Goal: Task Accomplishment & Management: Use online tool/utility

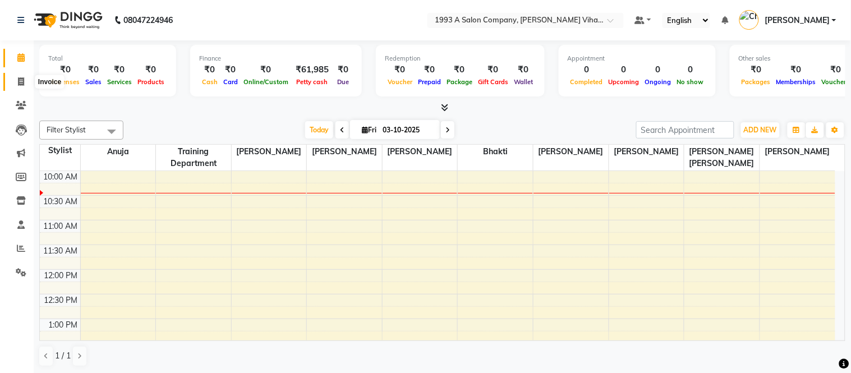
click at [22, 76] on span at bounding box center [21, 82] width 20 height 13
select select "4955"
select select "service"
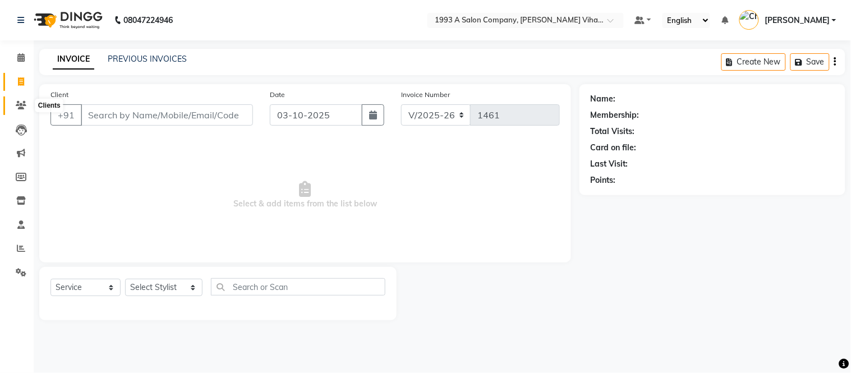
click at [20, 105] on icon at bounding box center [21, 105] width 11 height 8
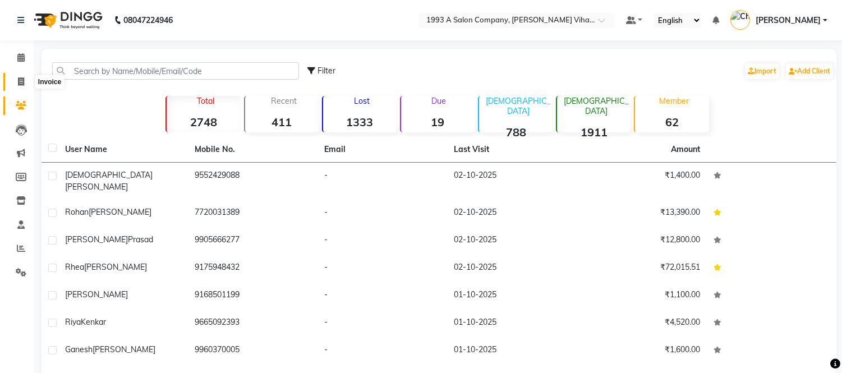
click at [21, 81] on icon at bounding box center [21, 81] width 6 height 8
select select "4955"
select select "service"
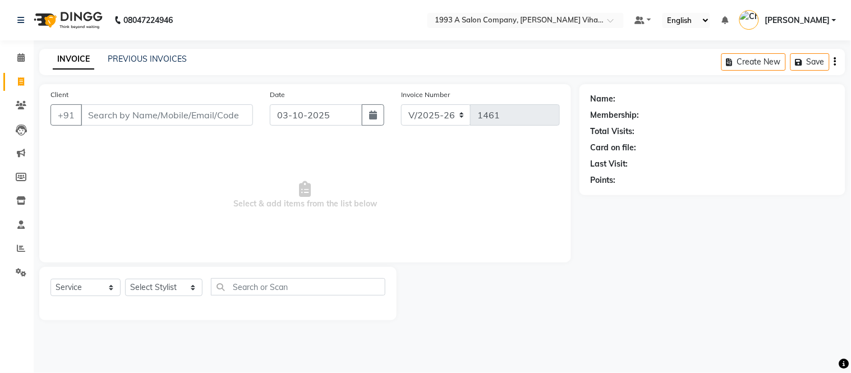
click at [98, 117] on input "Client" at bounding box center [167, 114] width 172 height 21
click at [185, 111] on input "g0" at bounding box center [167, 114] width 172 height 21
type input "g"
click at [133, 119] on input "tinabvc" at bounding box center [138, 114] width 115 height 21
click at [135, 119] on input "tinabvc" at bounding box center [138, 114] width 115 height 21
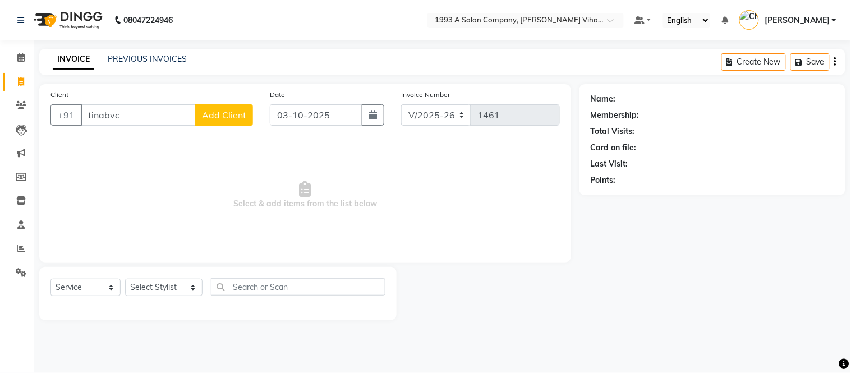
click at [136, 115] on input "tinabvc" at bounding box center [138, 114] width 115 height 21
click at [137, 116] on input "tinabvc" at bounding box center [138, 114] width 115 height 21
click at [141, 114] on input "tinabvc" at bounding box center [138, 114] width 115 height 21
click at [157, 109] on input "tinabvc" at bounding box center [138, 114] width 115 height 21
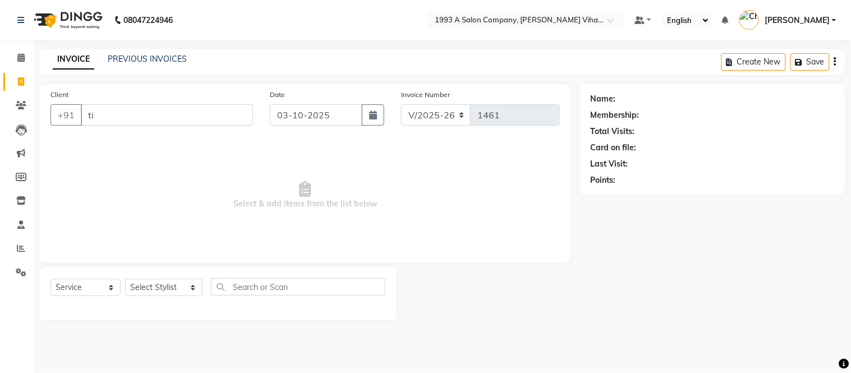
type input "t"
click at [19, 247] on icon at bounding box center [21, 248] width 8 height 8
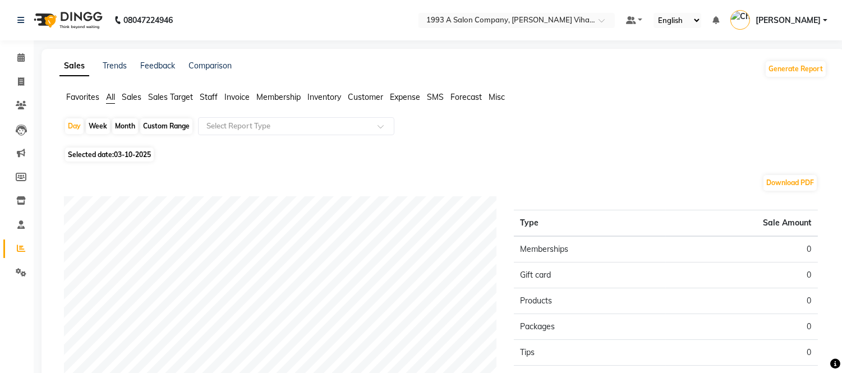
click at [121, 154] on span "03-10-2025" at bounding box center [132, 154] width 37 height 8
select select "10"
select select "2025"
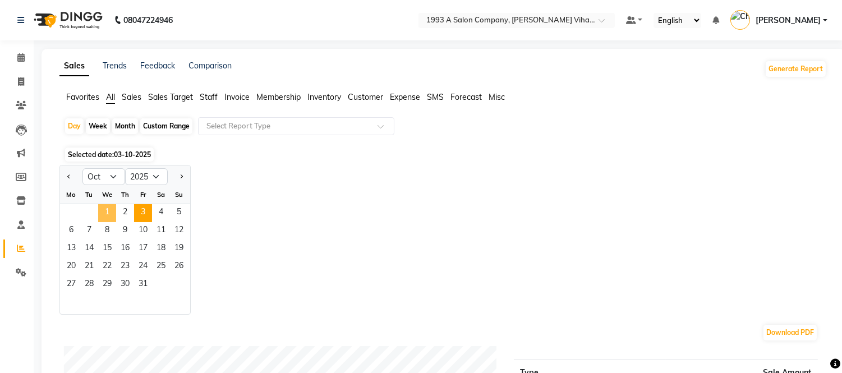
click at [99, 211] on span "1" at bounding box center [107, 213] width 18 height 18
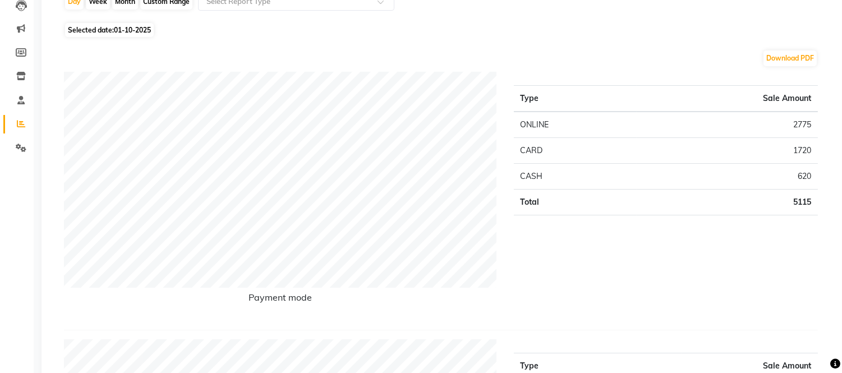
scroll to position [62, 0]
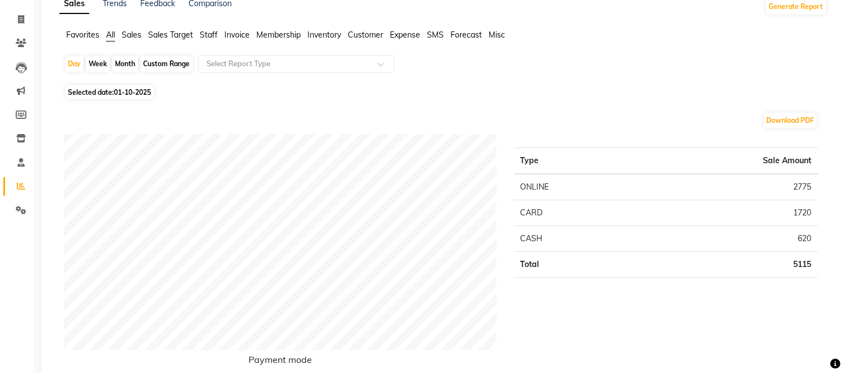
click at [123, 91] on span "01-10-2025" at bounding box center [132, 92] width 37 height 8
select select "10"
select select "2025"
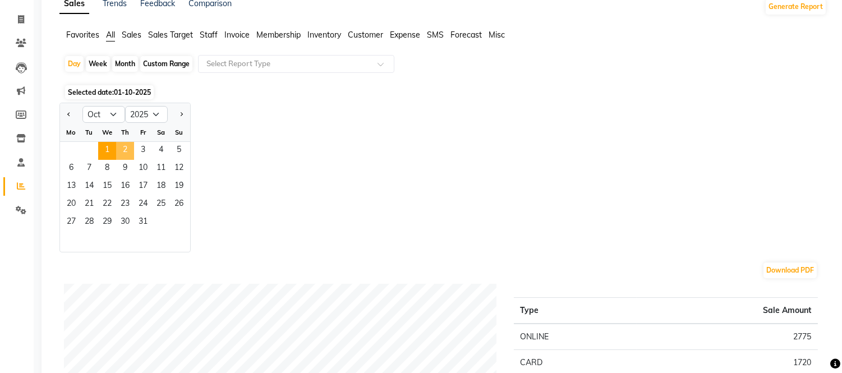
click at [128, 149] on span "2" at bounding box center [125, 151] width 18 height 18
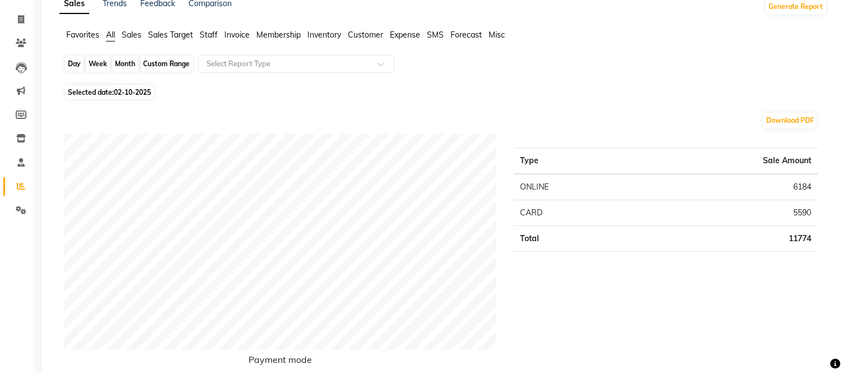
click at [73, 62] on div "Day" at bounding box center [74, 64] width 19 height 16
select select "10"
select select "2025"
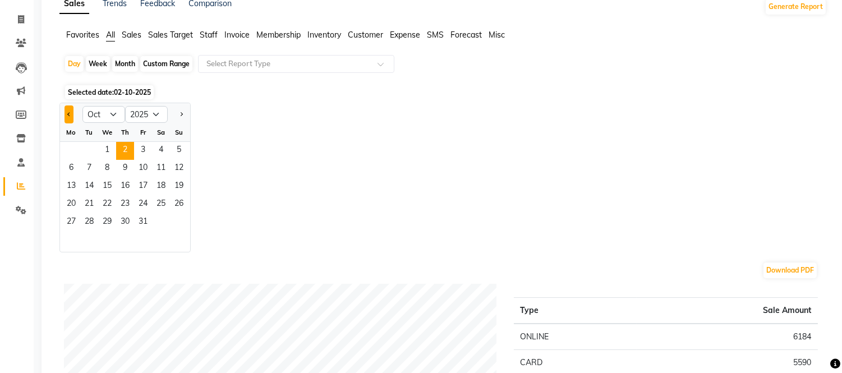
click at [66, 114] on button "Previous month" at bounding box center [68, 114] width 9 height 18
select select "9"
click at [121, 64] on div "Month" at bounding box center [125, 64] width 26 height 16
select select "10"
select select "2025"
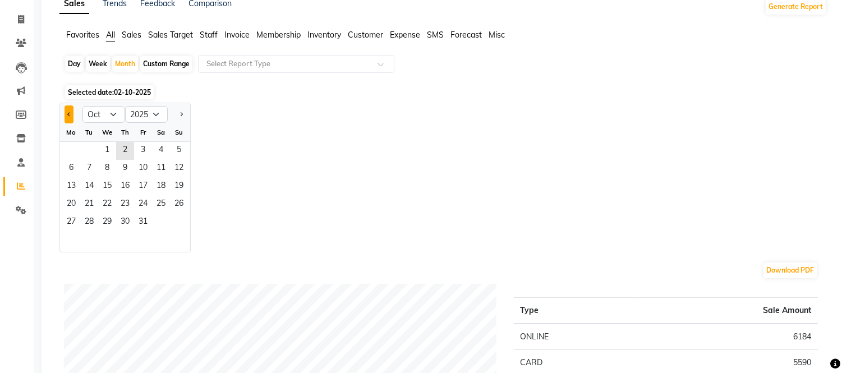
click at [64, 113] on button "Previous month" at bounding box center [68, 114] width 9 height 18
select select "9"
click at [77, 227] on span "29" at bounding box center [71, 223] width 18 height 18
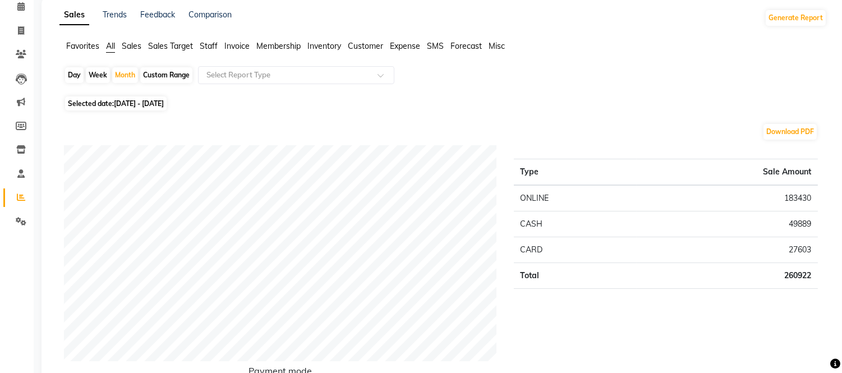
scroll to position [0, 0]
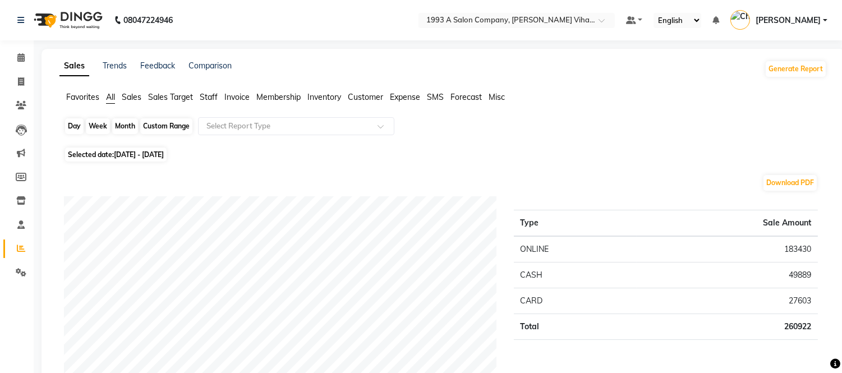
click at [126, 126] on div "Month" at bounding box center [125, 126] width 26 height 16
select select "9"
select select "2025"
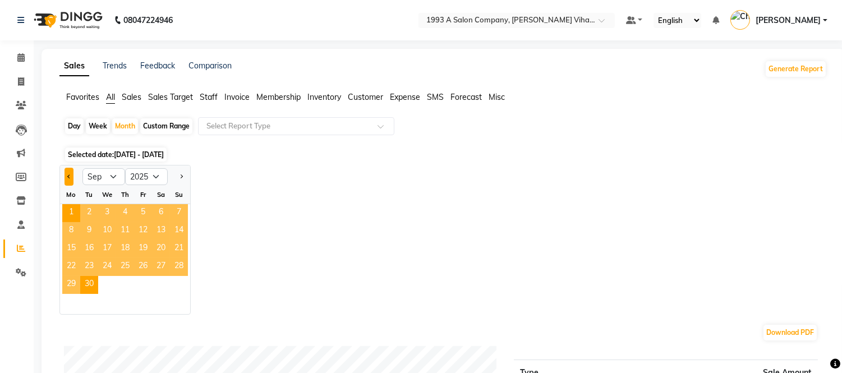
click at [69, 174] on span "Previous month" at bounding box center [69, 176] width 4 height 4
select select "8"
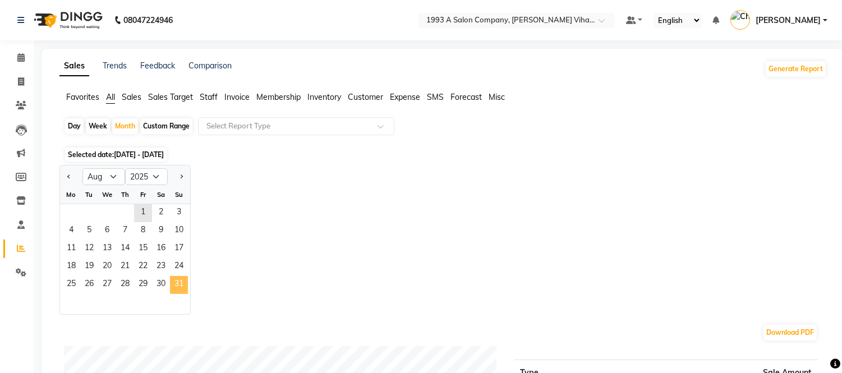
click at [181, 280] on span "31" at bounding box center [179, 285] width 18 height 18
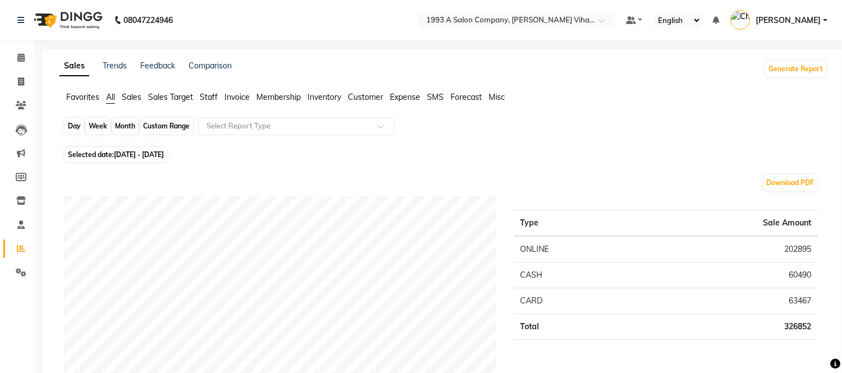
drag, startPoint x: 132, startPoint y: 122, endPoint x: 126, endPoint y: 124, distance: 6.8
click at [127, 124] on div "Month" at bounding box center [125, 126] width 26 height 16
select select "8"
select select "2025"
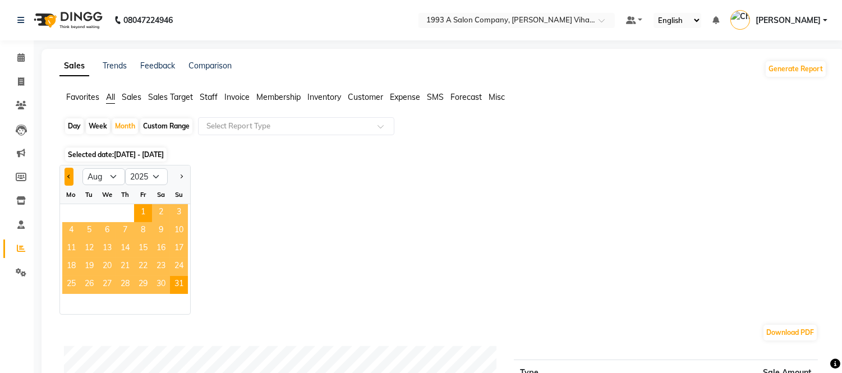
click at [69, 175] on span "Previous month" at bounding box center [69, 176] width 4 height 4
select select "7"
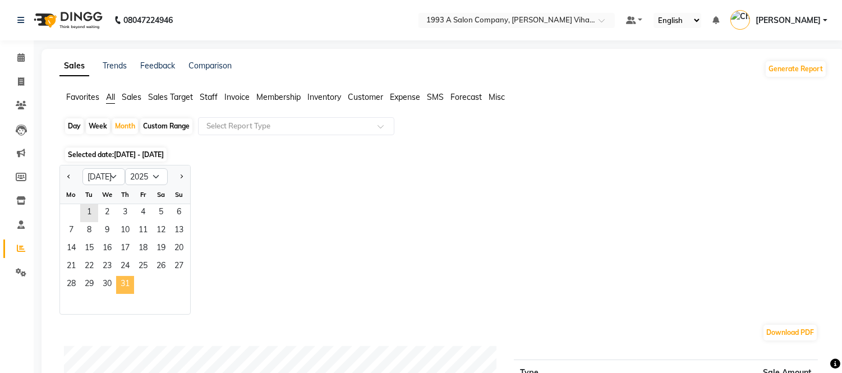
click at [121, 284] on span "31" at bounding box center [125, 285] width 18 height 18
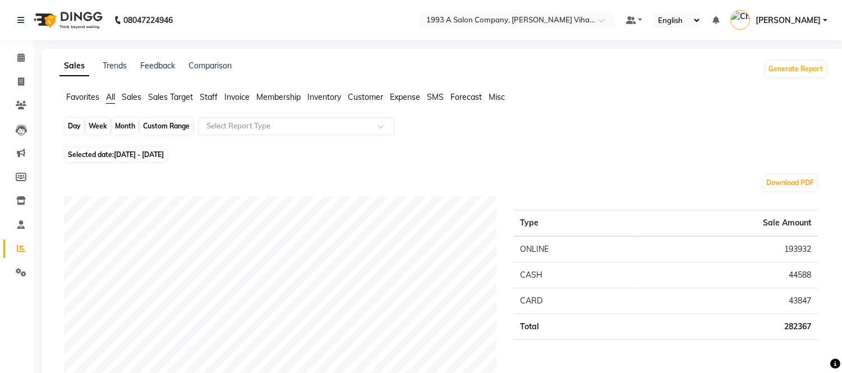
click at [131, 123] on div "Month" at bounding box center [125, 126] width 26 height 16
select select "7"
select select "2025"
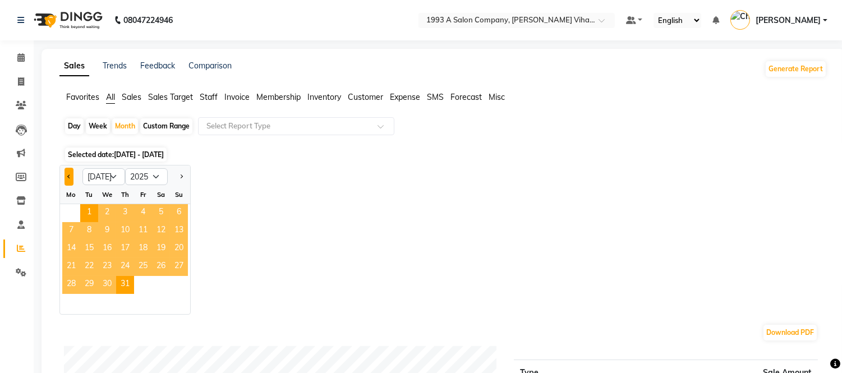
click at [71, 177] on button "Previous month" at bounding box center [68, 177] width 9 height 18
select select "6"
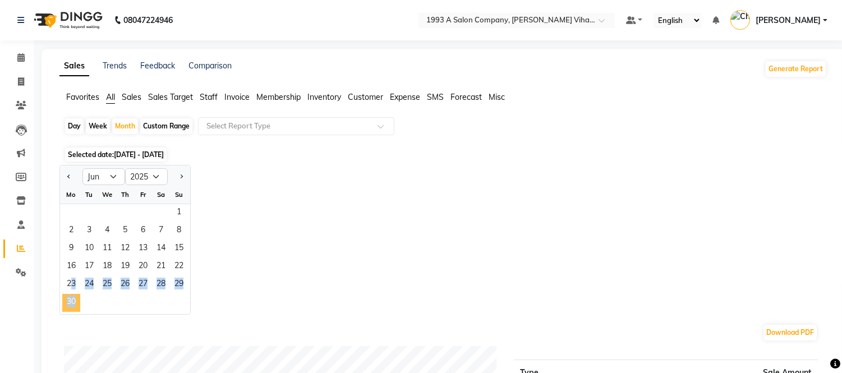
drag, startPoint x: 60, startPoint y: 292, endPoint x: 70, endPoint y: 298, distance: 11.4
click at [70, 298] on ngb-datepicker-month "Mo Tu We Th Fr Sa Su 1 2 3 4 5 6 7 8 9 10 11 12 13 14 15 16 17 18 19 20 21 22 2…" at bounding box center [125, 250] width 130 height 128
click at [70, 298] on span "30" at bounding box center [71, 303] width 18 height 18
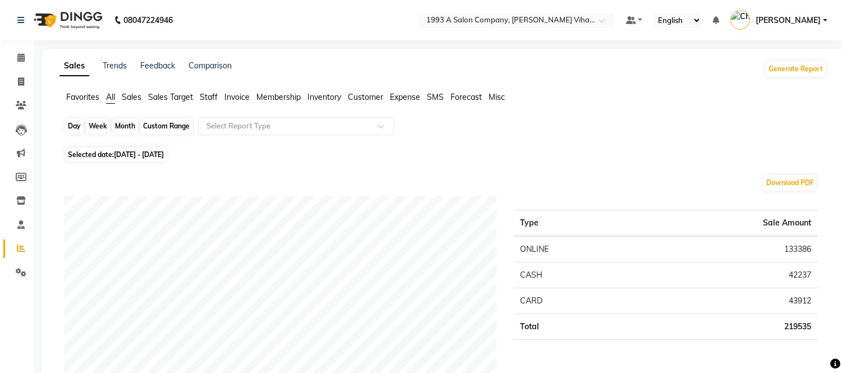
click at [130, 121] on div "Month" at bounding box center [125, 126] width 26 height 16
select select "6"
select select "2025"
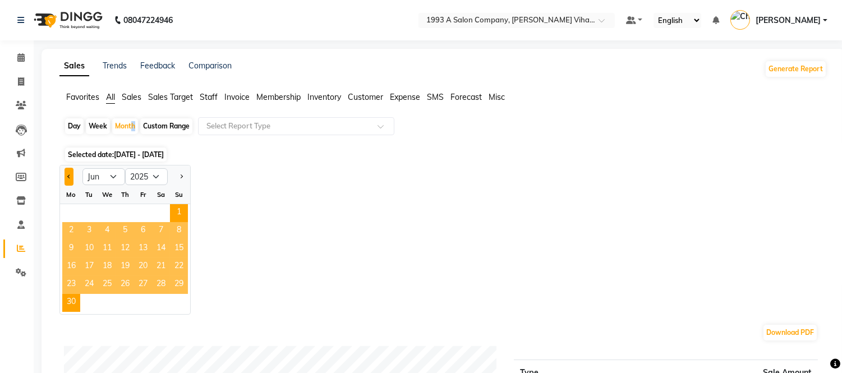
click at [66, 175] on button "Previous month" at bounding box center [68, 177] width 9 height 18
select select "5"
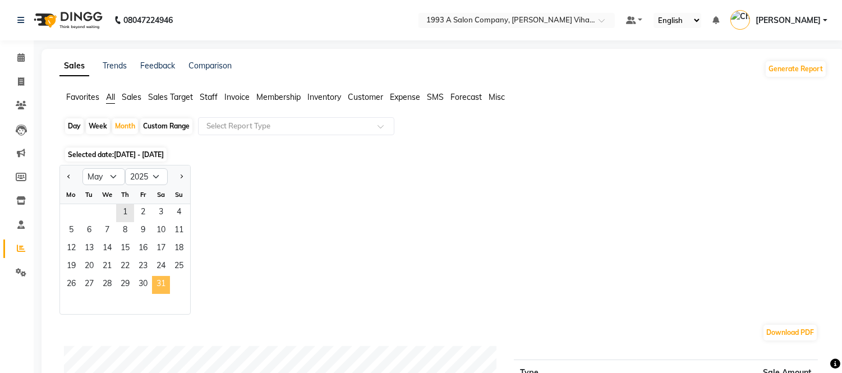
click at [161, 283] on span "31" at bounding box center [161, 285] width 18 height 18
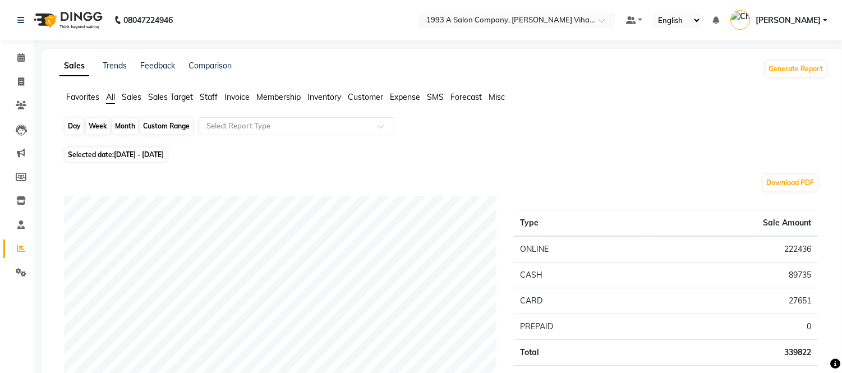
click at [119, 124] on div "Month" at bounding box center [125, 126] width 26 height 16
select select "5"
select select "2025"
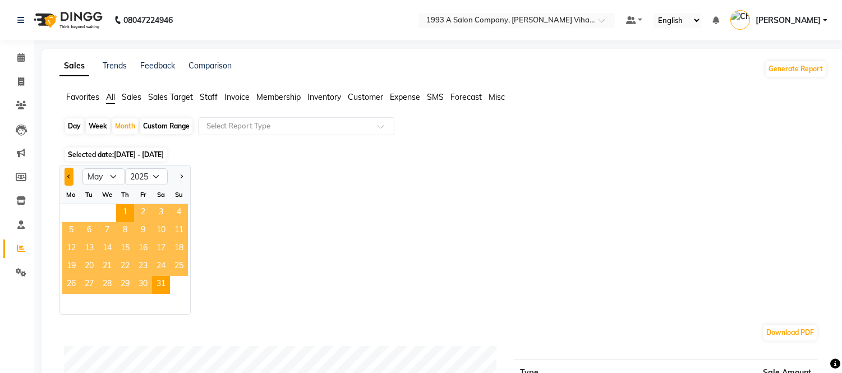
click at [64, 175] on button "Previous month" at bounding box center [68, 177] width 9 height 18
select select "4"
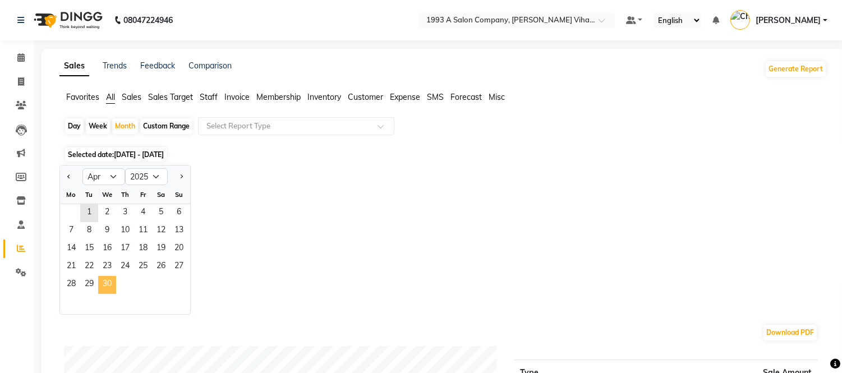
click at [101, 279] on span "30" at bounding box center [107, 285] width 18 height 18
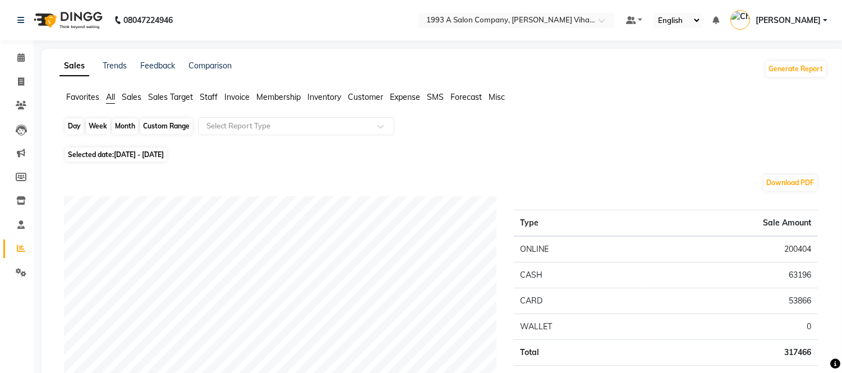
drag, startPoint x: 125, startPoint y: 121, endPoint x: 121, endPoint y: 124, distance: 6.0
click at [122, 121] on div "Month" at bounding box center [125, 126] width 26 height 16
select select "4"
select select "2025"
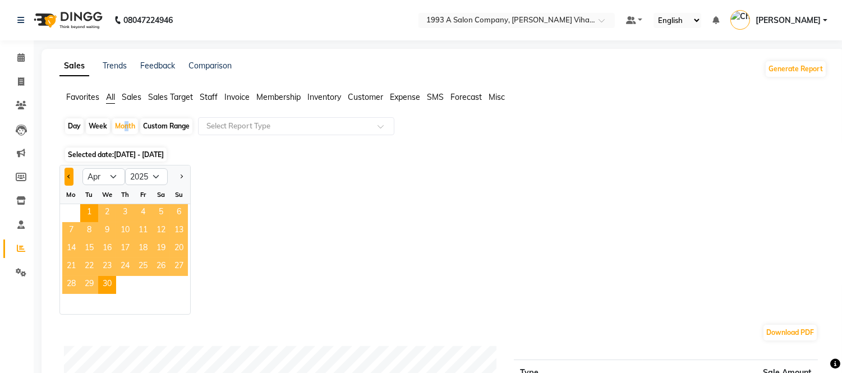
click at [65, 172] on button "Previous month" at bounding box center [68, 177] width 9 height 18
select select "3"
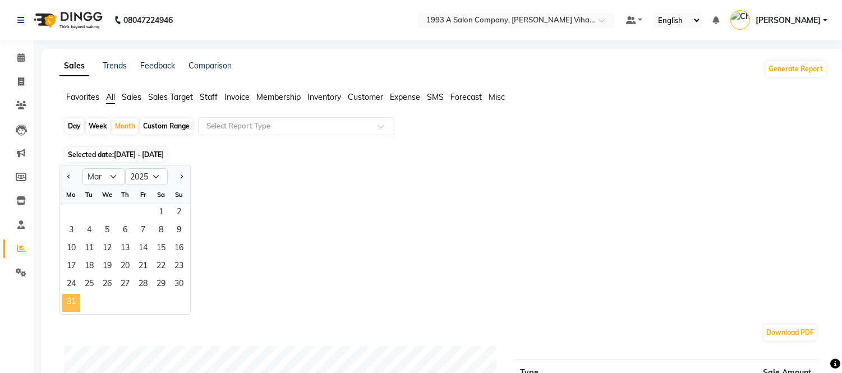
click at [73, 302] on span "31" at bounding box center [71, 303] width 18 height 18
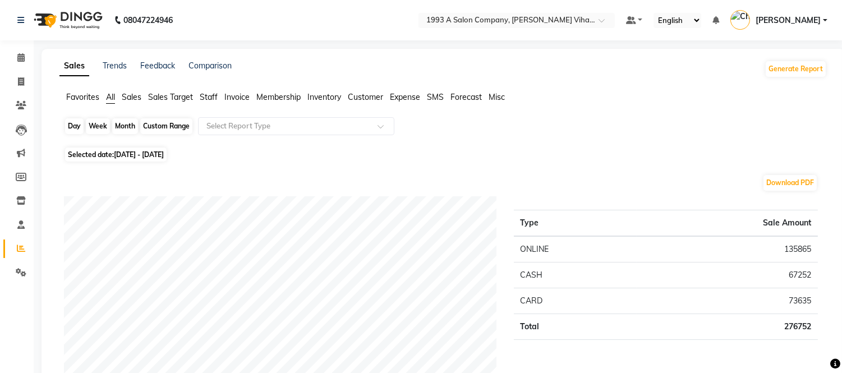
click at [127, 124] on div "Month" at bounding box center [125, 126] width 26 height 16
select select "3"
select select "2025"
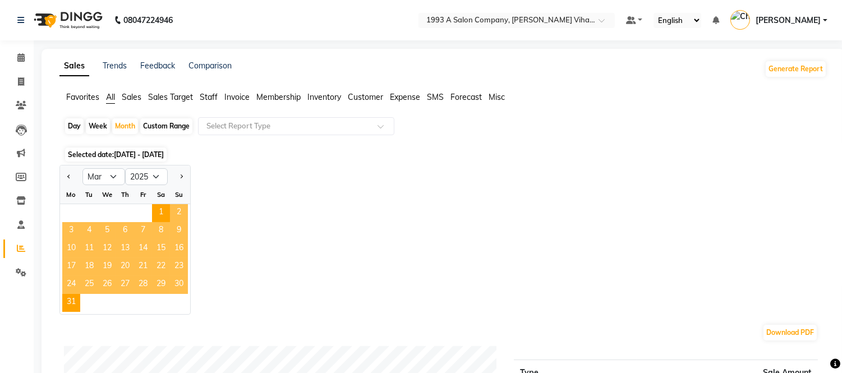
click at [63, 175] on div at bounding box center [71, 177] width 22 height 18
click at [70, 175] on span "Previous month" at bounding box center [69, 176] width 4 height 4
select select "2"
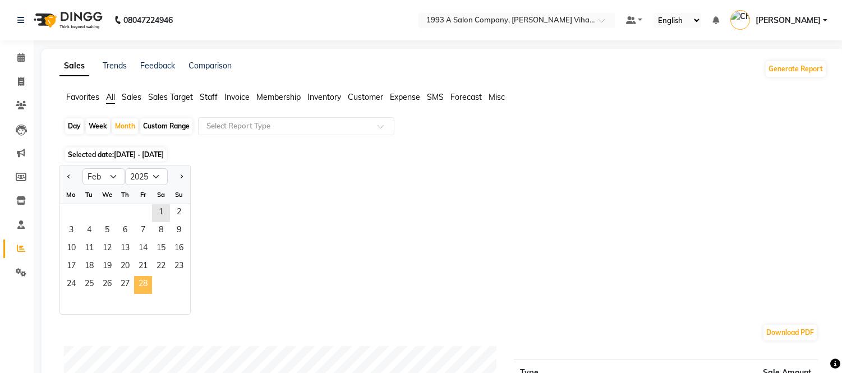
click at [147, 280] on span "28" at bounding box center [143, 285] width 18 height 18
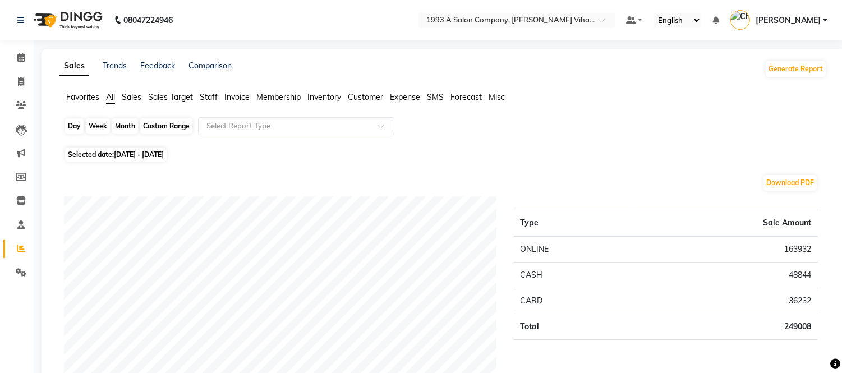
click at [121, 122] on div "Month" at bounding box center [125, 126] width 26 height 16
select select "2"
select select "2025"
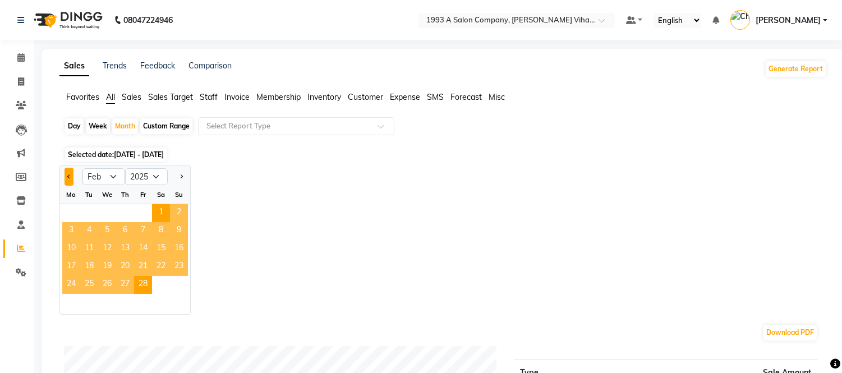
click at [70, 172] on button "Previous month" at bounding box center [68, 177] width 9 height 18
select select "1"
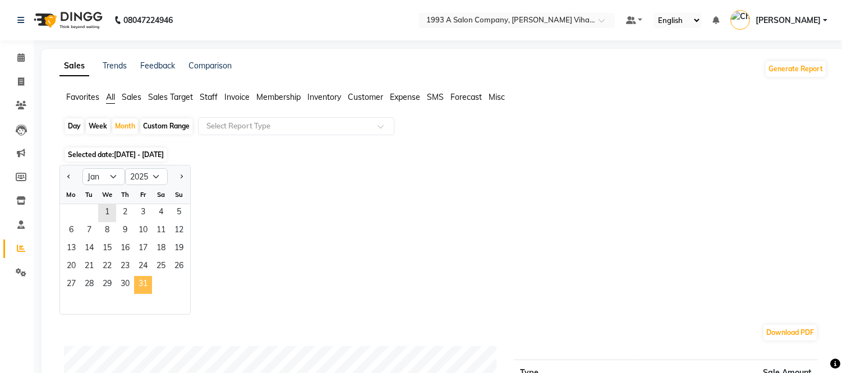
click at [136, 280] on span "31" at bounding box center [143, 285] width 18 height 18
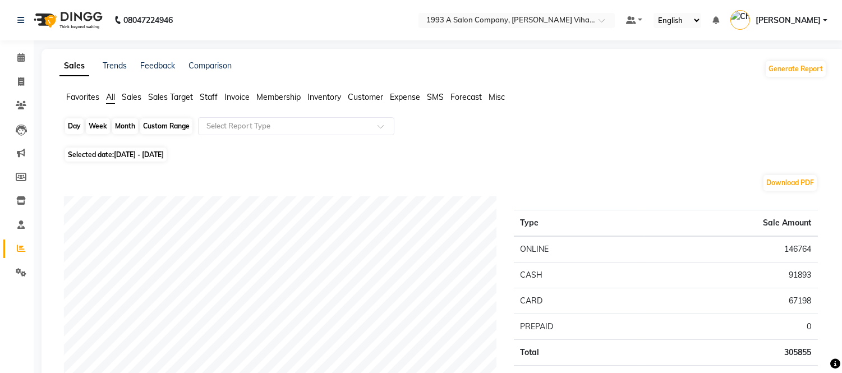
click at [126, 126] on div "Month" at bounding box center [125, 126] width 26 height 16
select select "2025"
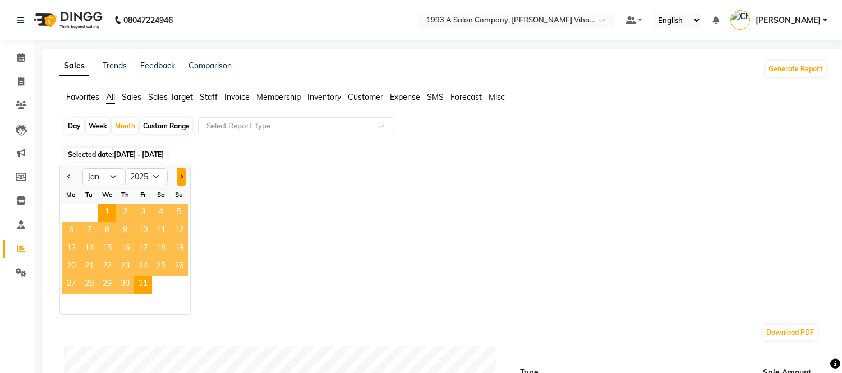
click at [180, 175] on span "Next month" at bounding box center [181, 176] width 4 height 4
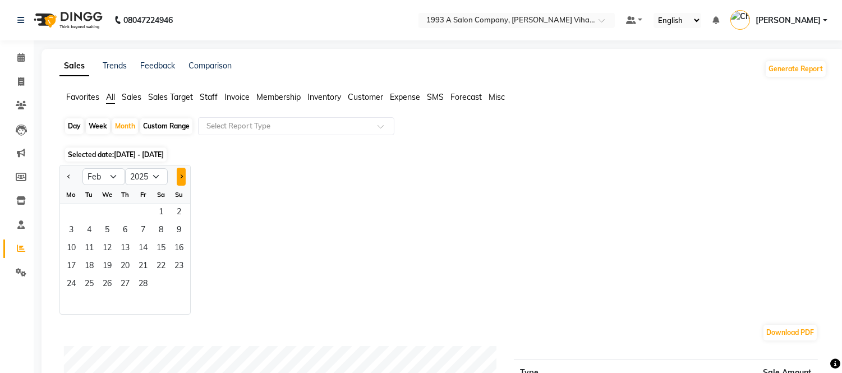
click at [180, 175] on span "Next month" at bounding box center [181, 176] width 4 height 4
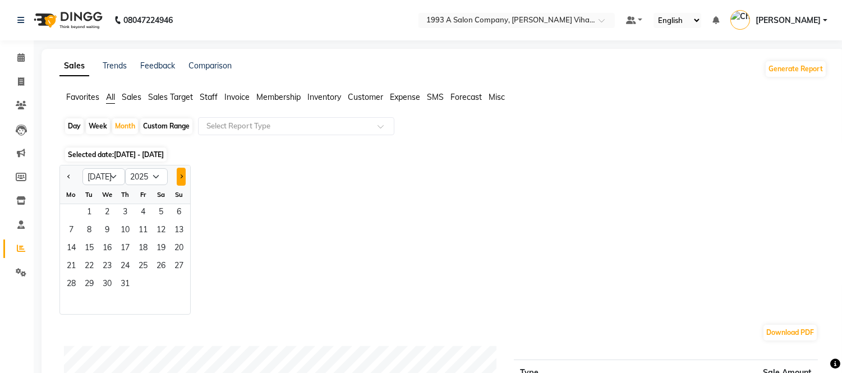
click at [180, 175] on span "Next month" at bounding box center [181, 176] width 4 height 4
click at [70, 174] on span "Previous month" at bounding box center [69, 176] width 4 height 4
select select "9"
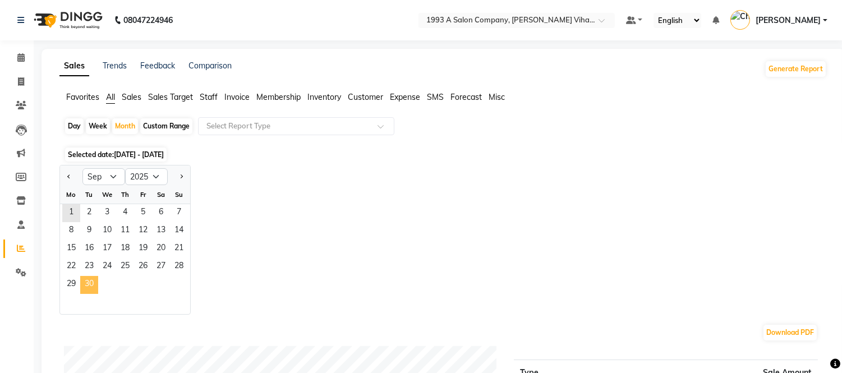
click at [87, 288] on span "30" at bounding box center [89, 285] width 18 height 18
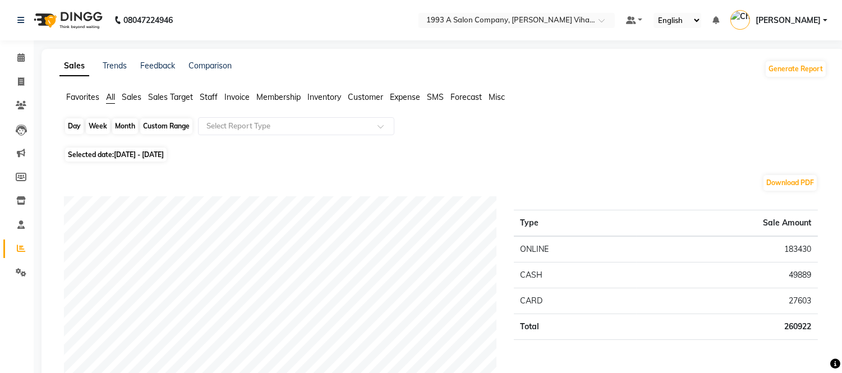
click at [124, 130] on div "Month" at bounding box center [125, 126] width 26 height 16
select select "9"
select select "2025"
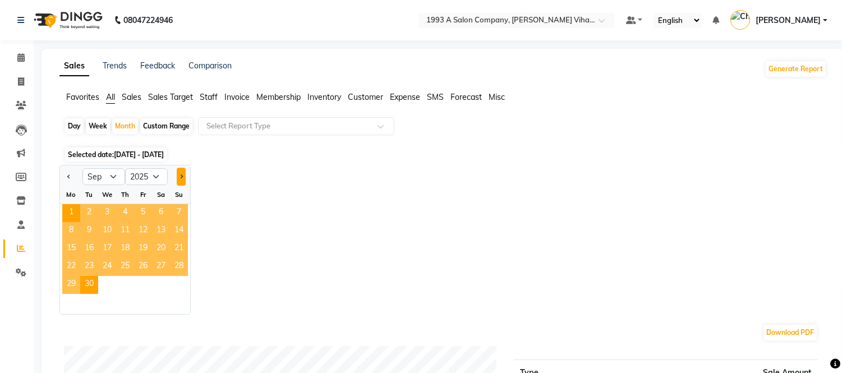
click at [179, 178] on button "Next month" at bounding box center [181, 177] width 9 height 18
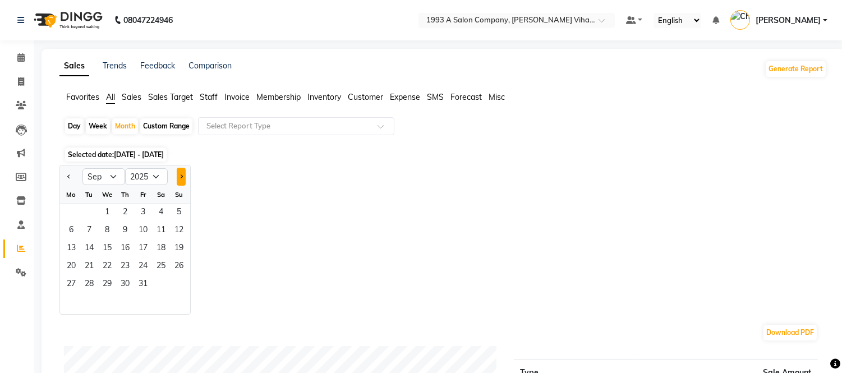
select select "10"
click at [101, 213] on span "1" at bounding box center [107, 213] width 18 height 18
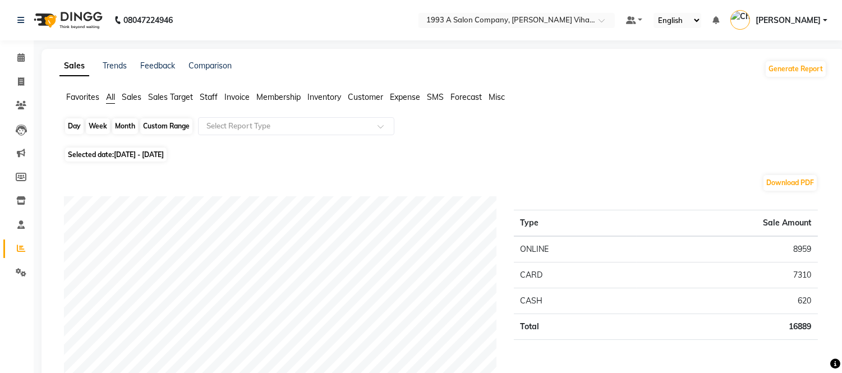
click at [122, 129] on div "Month" at bounding box center [125, 126] width 26 height 16
select select "10"
select select "2025"
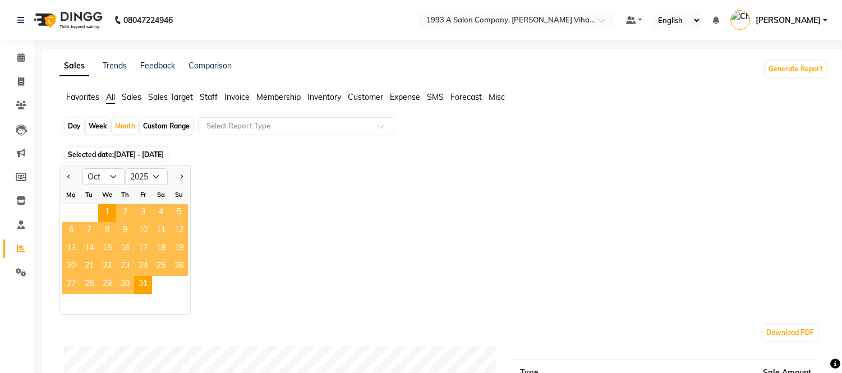
click at [70, 122] on div "Day" at bounding box center [74, 126] width 19 height 16
select select "10"
select select "2025"
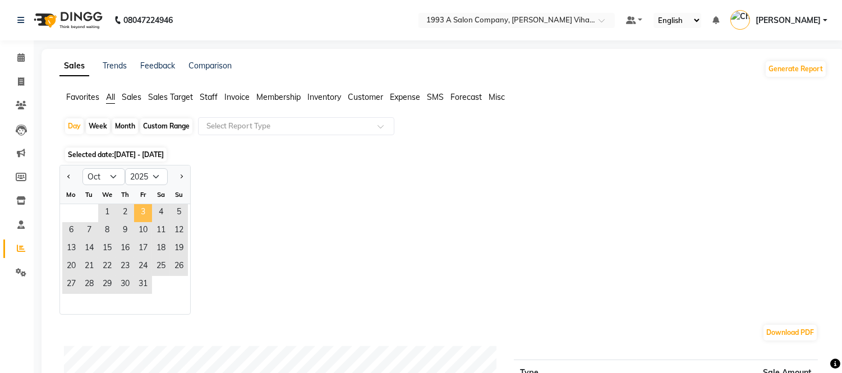
click at [140, 211] on span "3" at bounding box center [143, 213] width 18 height 18
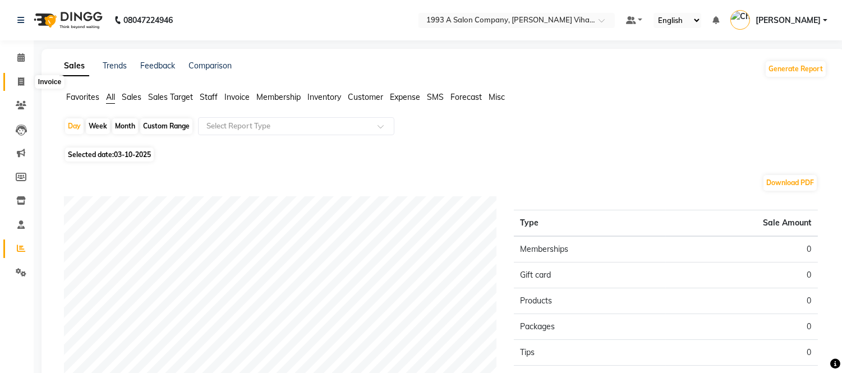
click at [22, 84] on icon at bounding box center [21, 81] width 6 height 8
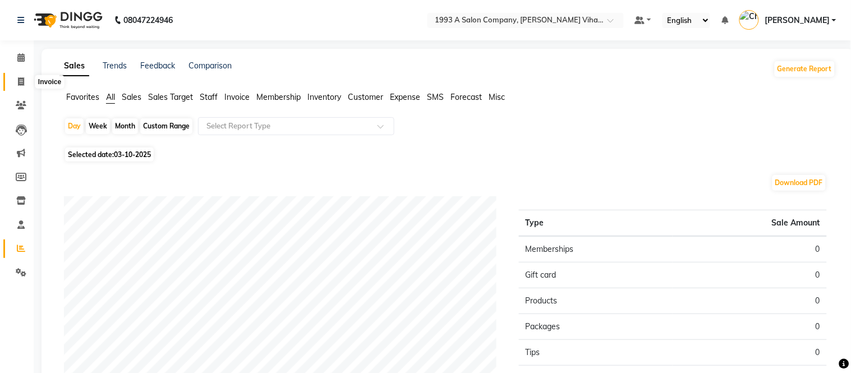
select select "4955"
select select "service"
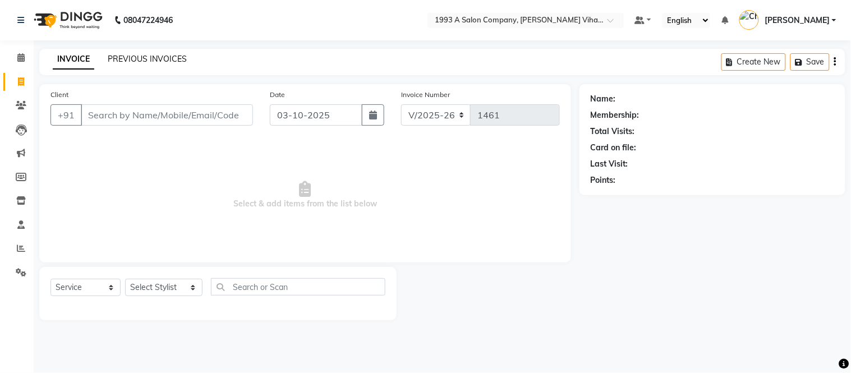
drag, startPoint x: 146, startPoint y: 49, endPoint x: 145, endPoint y: 57, distance: 7.9
click at [146, 52] on div "INVOICE PREVIOUS INVOICES Create New Save" at bounding box center [442, 62] width 806 height 26
click at [144, 62] on link "PREVIOUS INVOICES" at bounding box center [147, 59] width 79 height 10
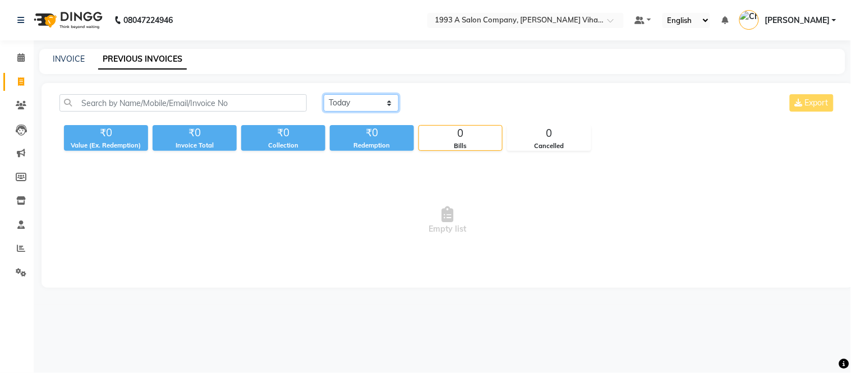
click at [369, 98] on select "[DATE] [DATE] Custom Range" at bounding box center [361, 102] width 75 height 17
click at [324, 94] on select "[DATE] [DATE] Custom Range" at bounding box center [361, 102] width 75 height 17
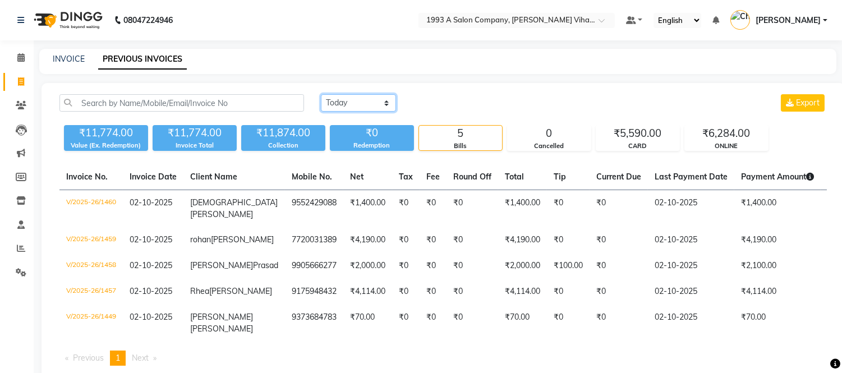
click at [363, 100] on select "[DATE] [DATE] Custom Range" at bounding box center [358, 102] width 75 height 17
select select "[DATE]"
click at [321, 94] on select "[DATE] [DATE] Custom Range" at bounding box center [358, 102] width 75 height 17
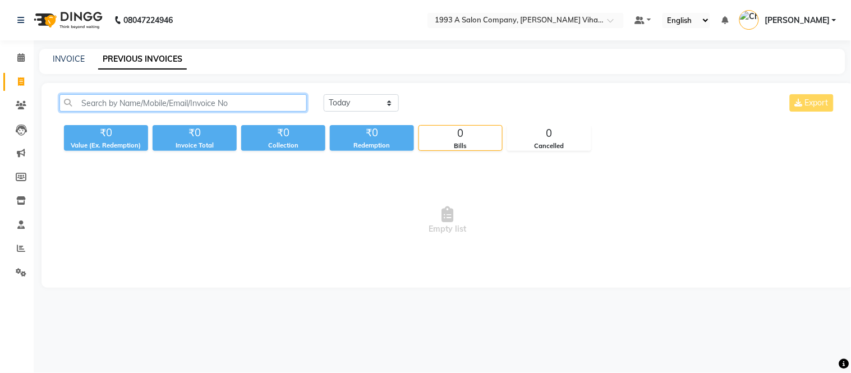
drag, startPoint x: 117, startPoint y: 96, endPoint x: 67, endPoint y: 95, distance: 49.3
click at [101, 96] on input "text" at bounding box center [182, 102] width 247 height 17
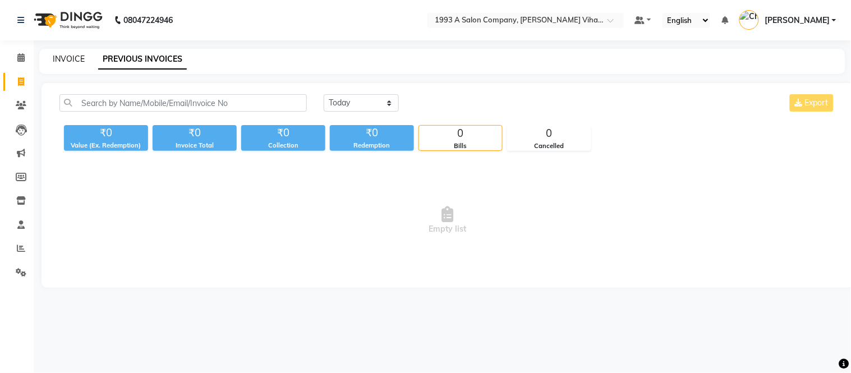
click at [68, 58] on link "INVOICE" at bounding box center [69, 59] width 32 height 10
select select "4955"
select select "service"
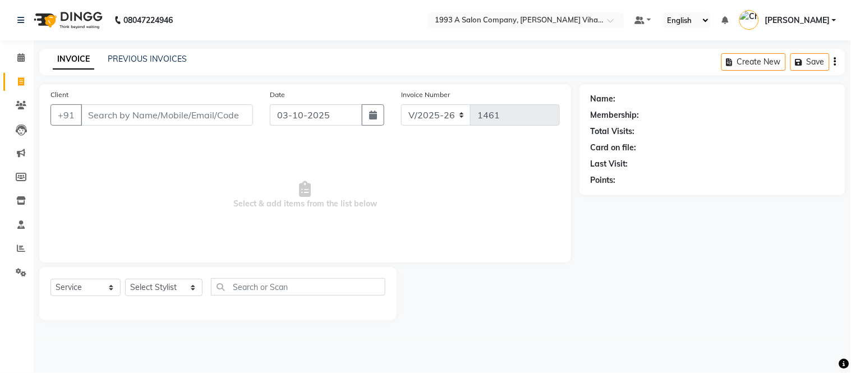
click at [66, 59] on link "INVOICE" at bounding box center [73, 59] width 41 height 20
click at [96, 119] on input "Client" at bounding box center [167, 114] width 172 height 21
click at [335, 114] on input "03-10-2025" at bounding box center [316, 114] width 93 height 21
select select "10"
select select "2025"
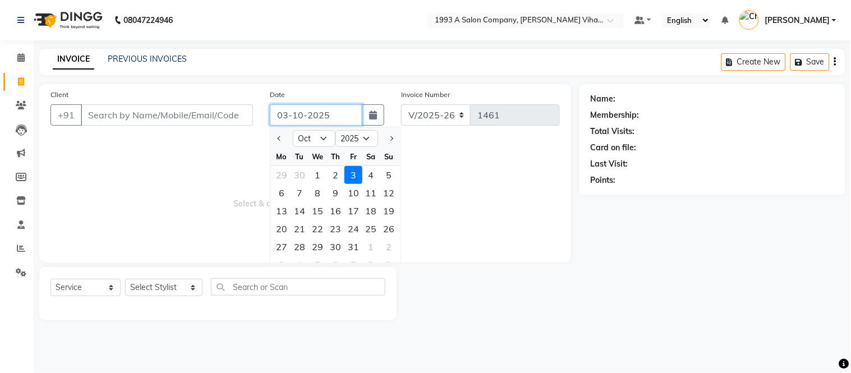
click at [335, 114] on input "03-10-2025" at bounding box center [316, 114] width 93 height 21
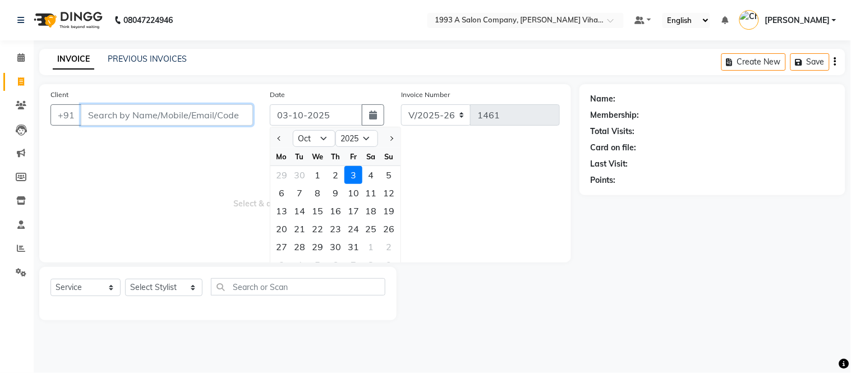
click at [214, 115] on input "Client" at bounding box center [167, 114] width 172 height 21
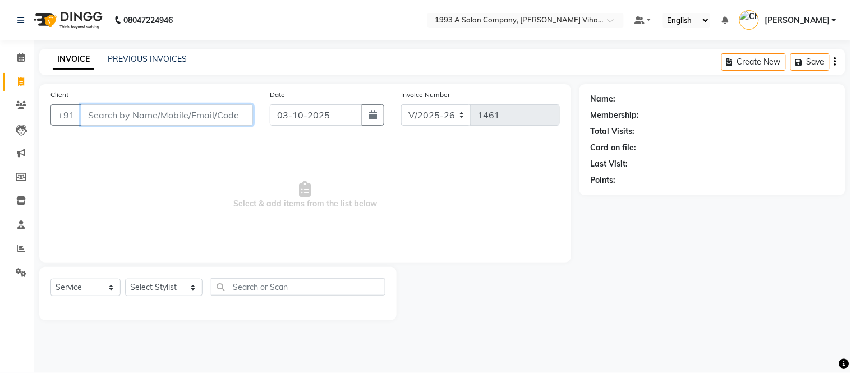
click at [219, 110] on input "Client" at bounding box center [167, 114] width 172 height 21
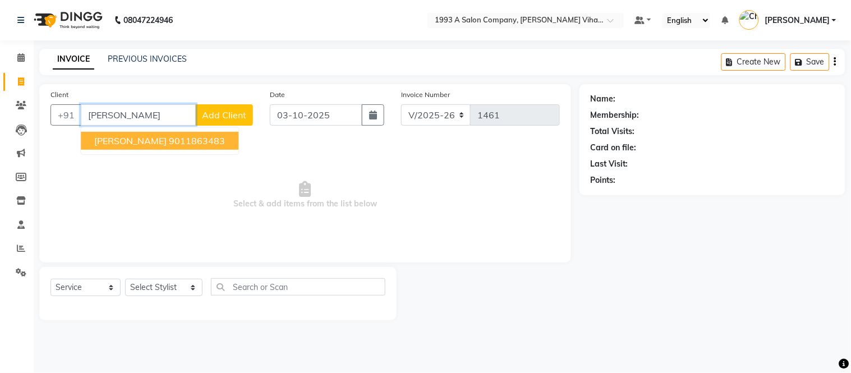
click at [144, 110] on input "[PERSON_NAME]" at bounding box center [138, 114] width 115 height 21
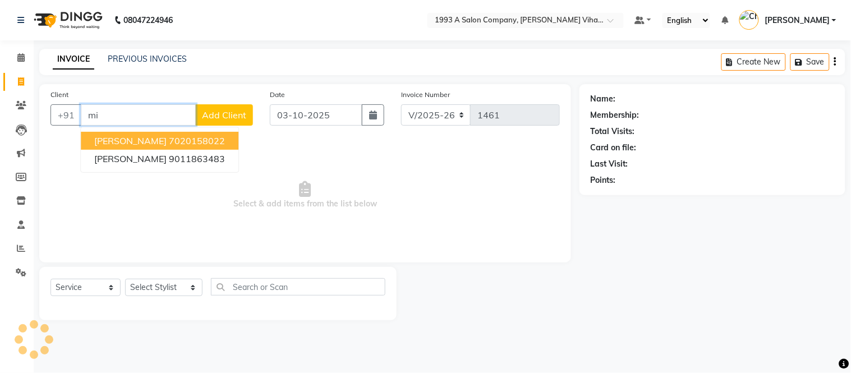
type input "m"
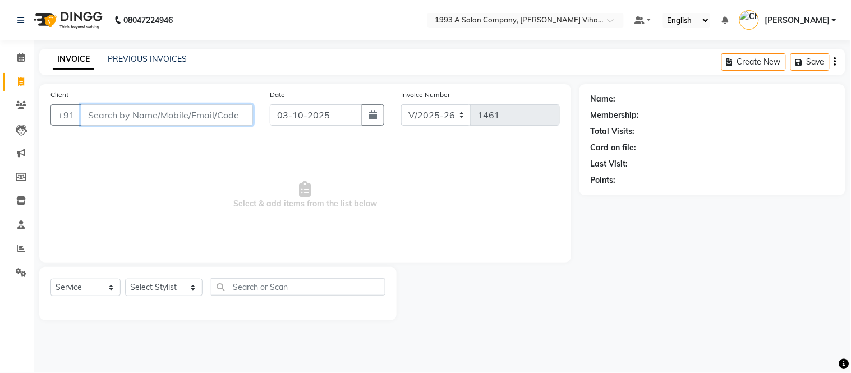
click at [228, 123] on input "Client" at bounding box center [167, 114] width 172 height 21
drag, startPoint x: 17, startPoint y: 101, endPoint x: 22, endPoint y: 98, distance: 6.1
click at [19, 99] on span at bounding box center [21, 105] width 20 height 13
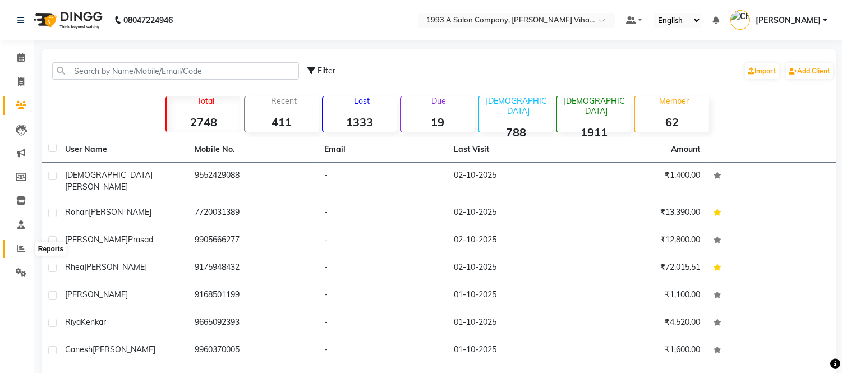
click at [14, 250] on span at bounding box center [21, 248] width 20 height 13
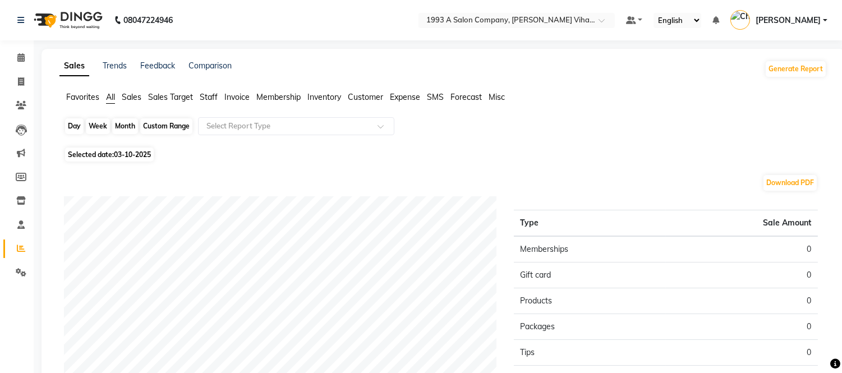
click at [70, 126] on div "Day" at bounding box center [74, 126] width 19 height 16
select select "10"
select select "2025"
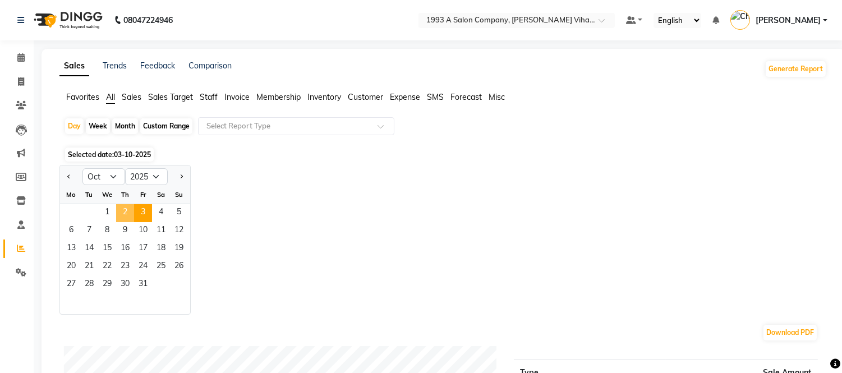
click at [121, 210] on span "2" at bounding box center [125, 213] width 18 height 18
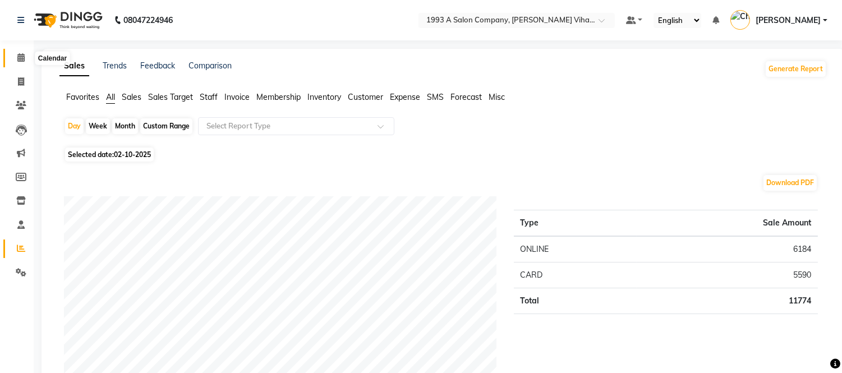
click at [25, 59] on span at bounding box center [21, 58] width 20 height 13
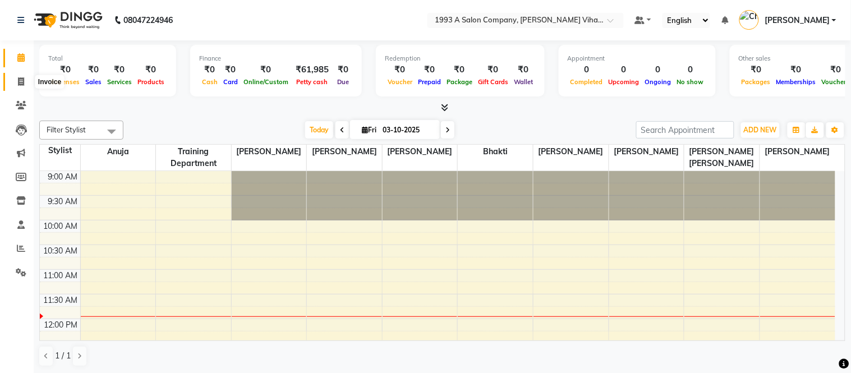
click at [19, 87] on span at bounding box center [21, 82] width 20 height 13
select select "4955"
select select "service"
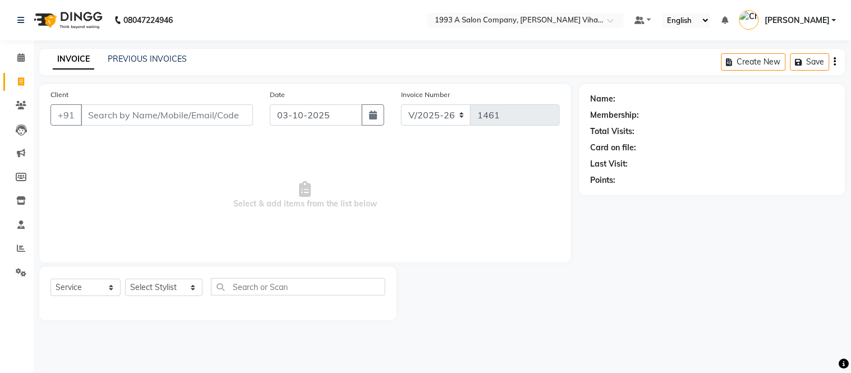
click at [108, 118] on input "Client" at bounding box center [167, 114] width 172 height 21
click at [243, 116] on input "Client" at bounding box center [167, 114] width 172 height 21
